Goal: Information Seeking & Learning: Learn about a topic

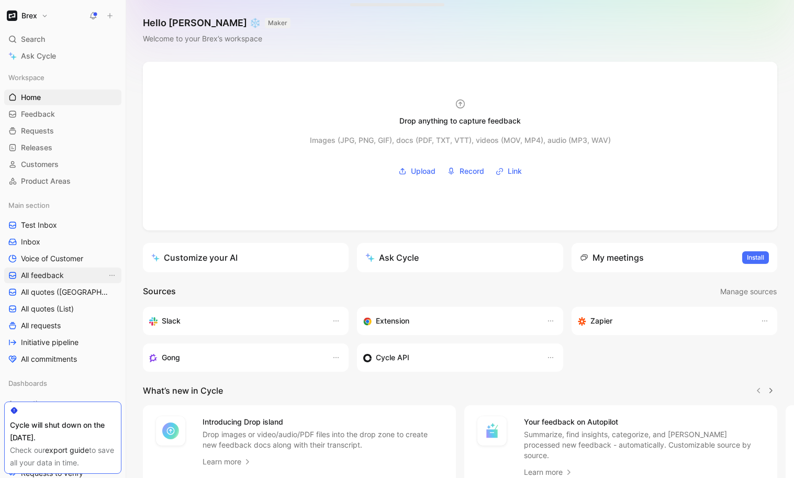
click at [41, 269] on link "All feedback" at bounding box center [62, 276] width 117 height 16
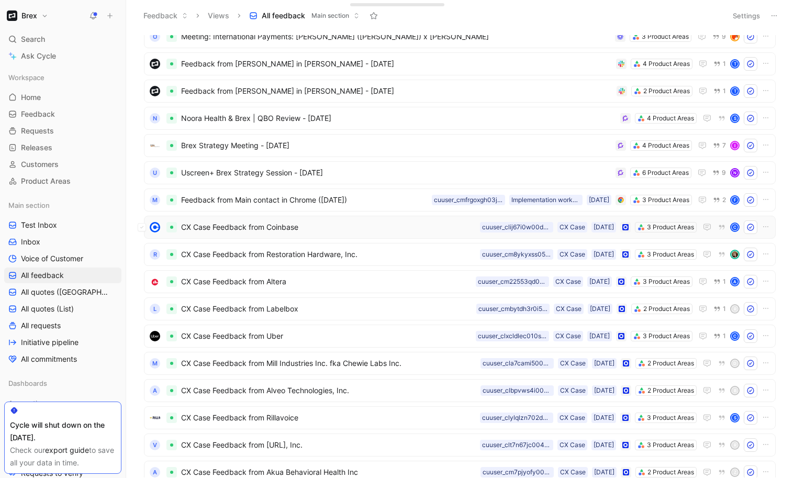
scroll to position [1327, 0]
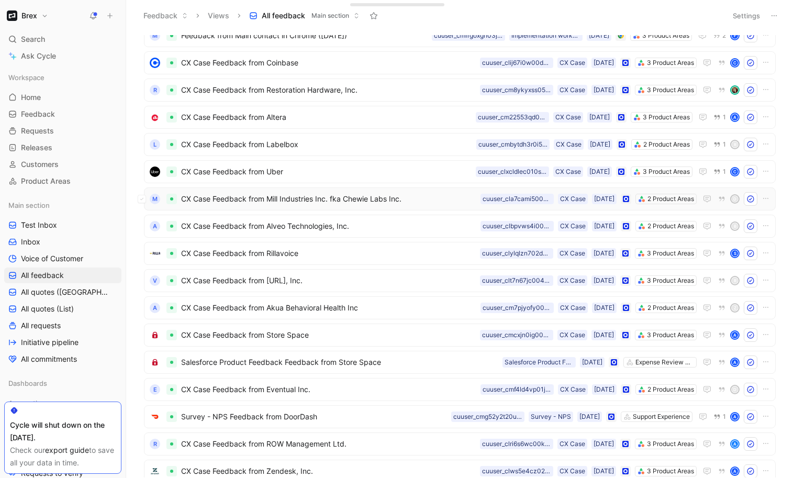
click at [388, 199] on span "CX Case Feedback from Mill Industries Inc. fka Chewie Labs Inc." at bounding box center [328, 199] width 295 height 13
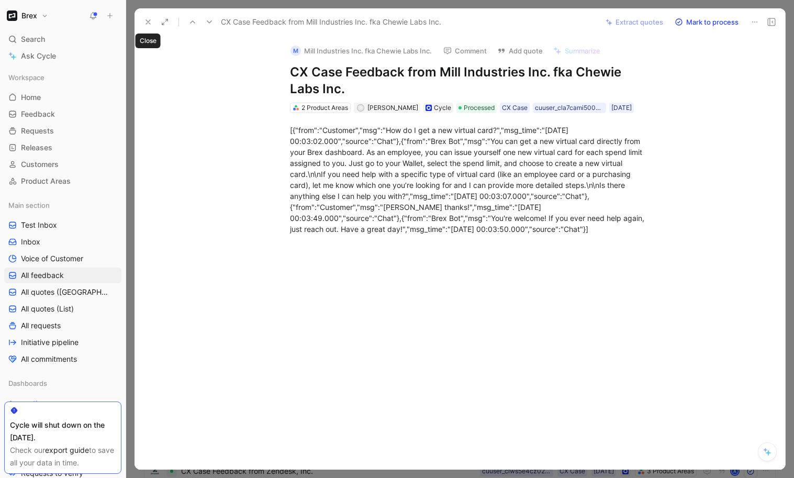
click at [149, 18] on icon at bounding box center [148, 22] width 8 height 8
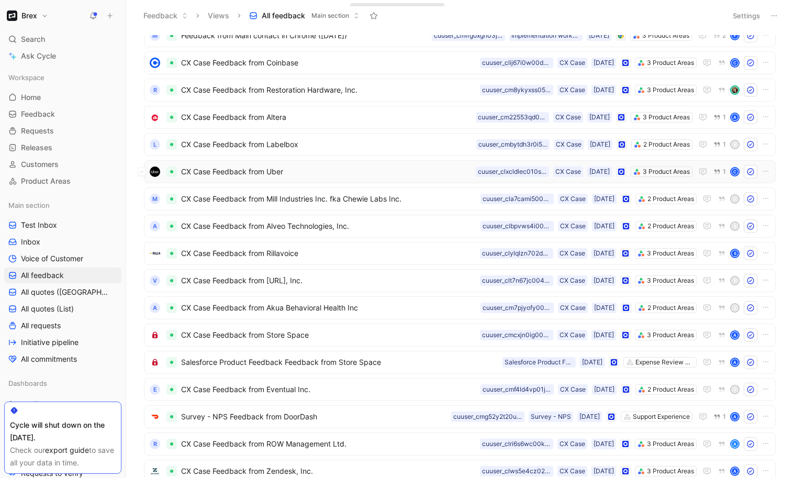
click at [351, 172] on span "CX Case Feedback from Uber" at bounding box center [326, 171] width 291 height 13
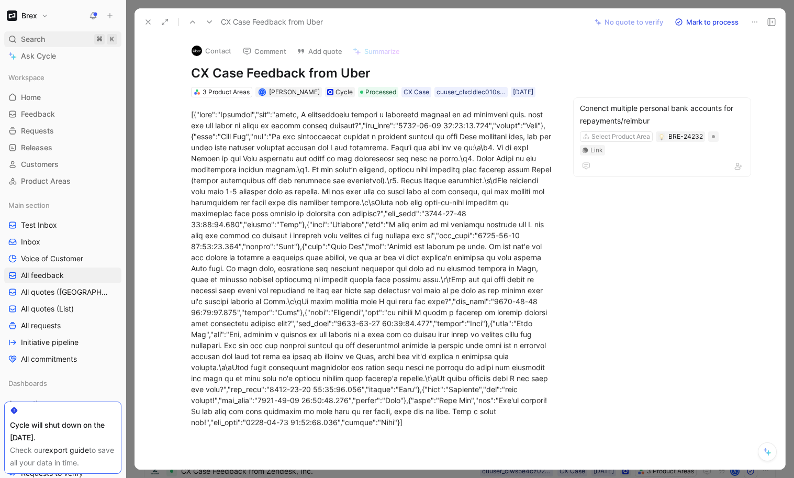
click at [146, 24] on icon at bounding box center [148, 22] width 8 height 8
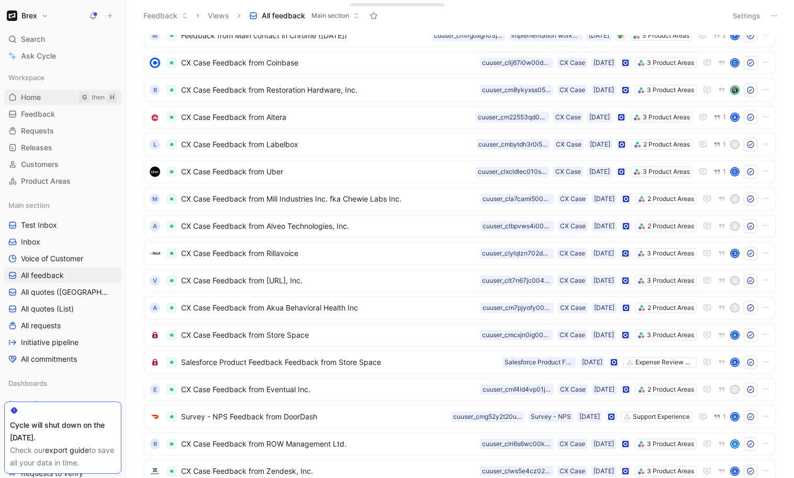
click at [38, 96] on span "Home" at bounding box center [31, 97] width 20 height 10
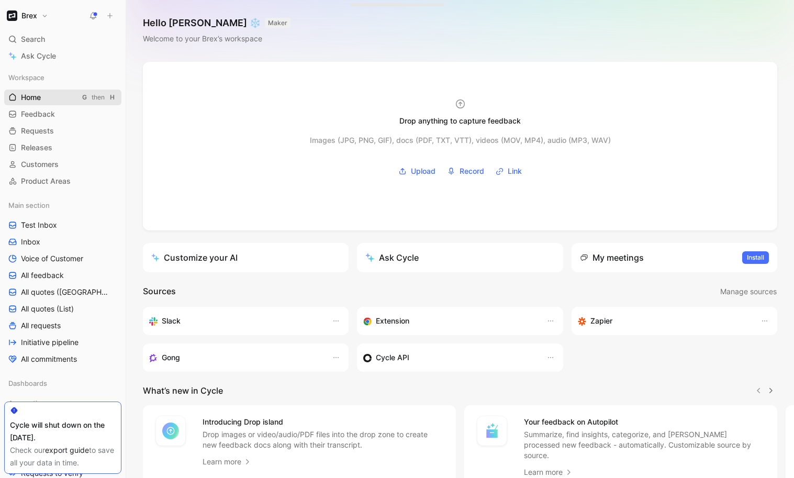
click at [38, 96] on span "Home" at bounding box center [31, 97] width 20 height 10
